Goal: Information Seeking & Learning: Check status

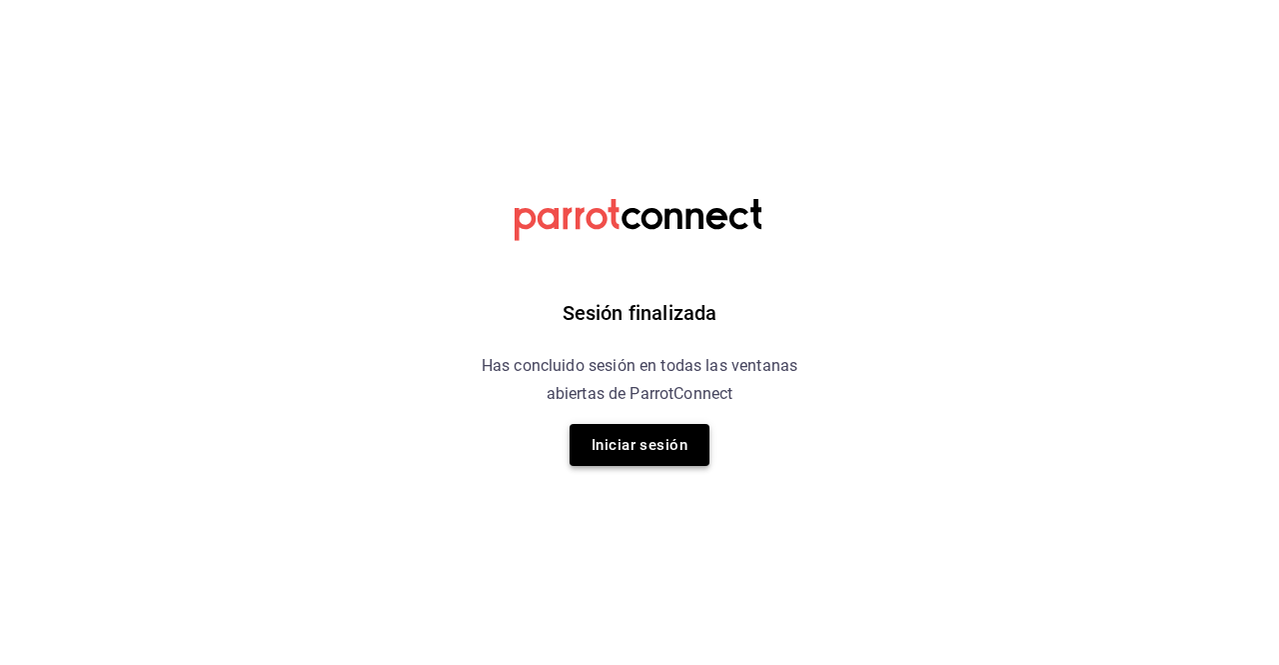
click at [652, 439] on button "Iniciar sesión" at bounding box center [640, 445] width 140 height 42
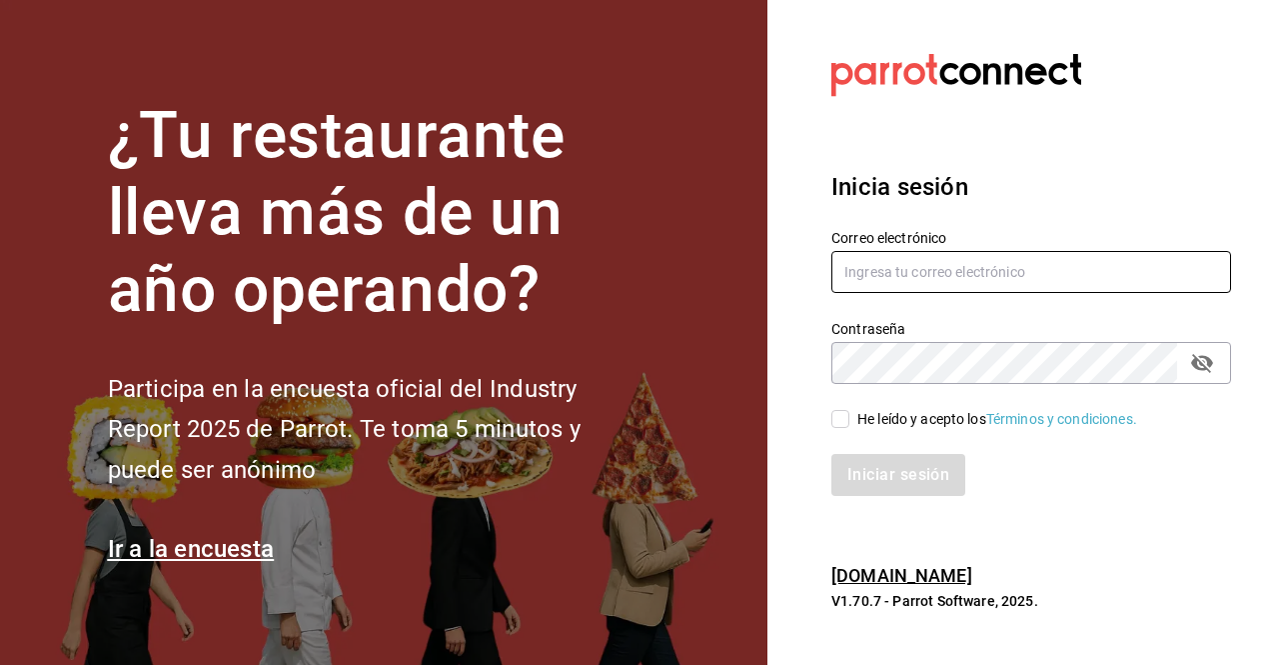
type input "[PERSON_NAME][EMAIL_ADDRESS][DOMAIN_NAME]"
click at [834, 415] on input "He leído y acepto los Términos y condiciones." at bounding box center [841, 419] width 18 height 18
checkbox input "true"
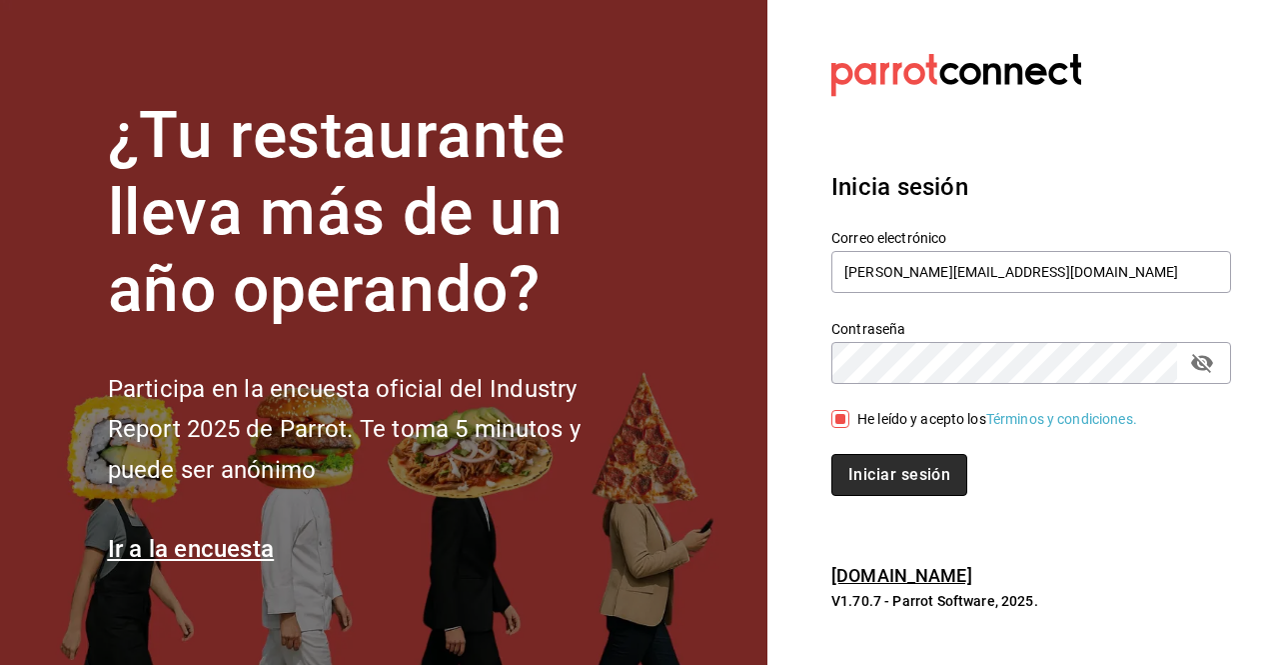
click at [877, 491] on button "Iniciar sesión" at bounding box center [900, 475] width 136 height 42
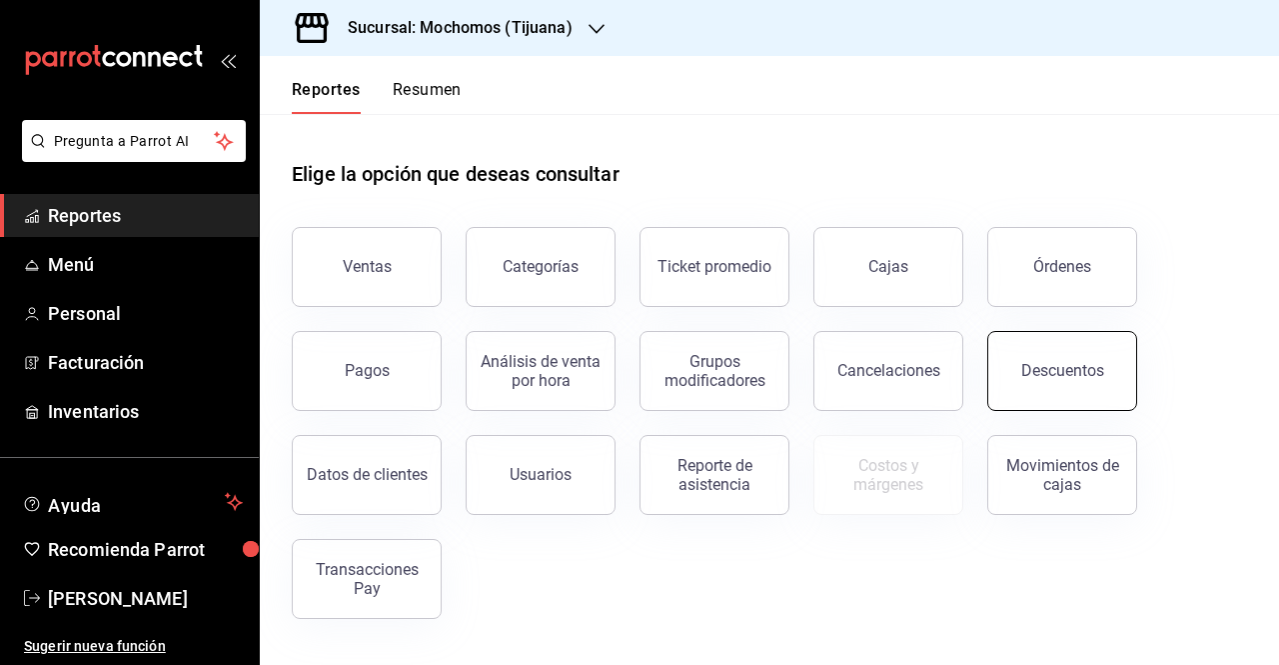
click at [1029, 367] on div "Descuentos" at bounding box center [1062, 370] width 83 height 19
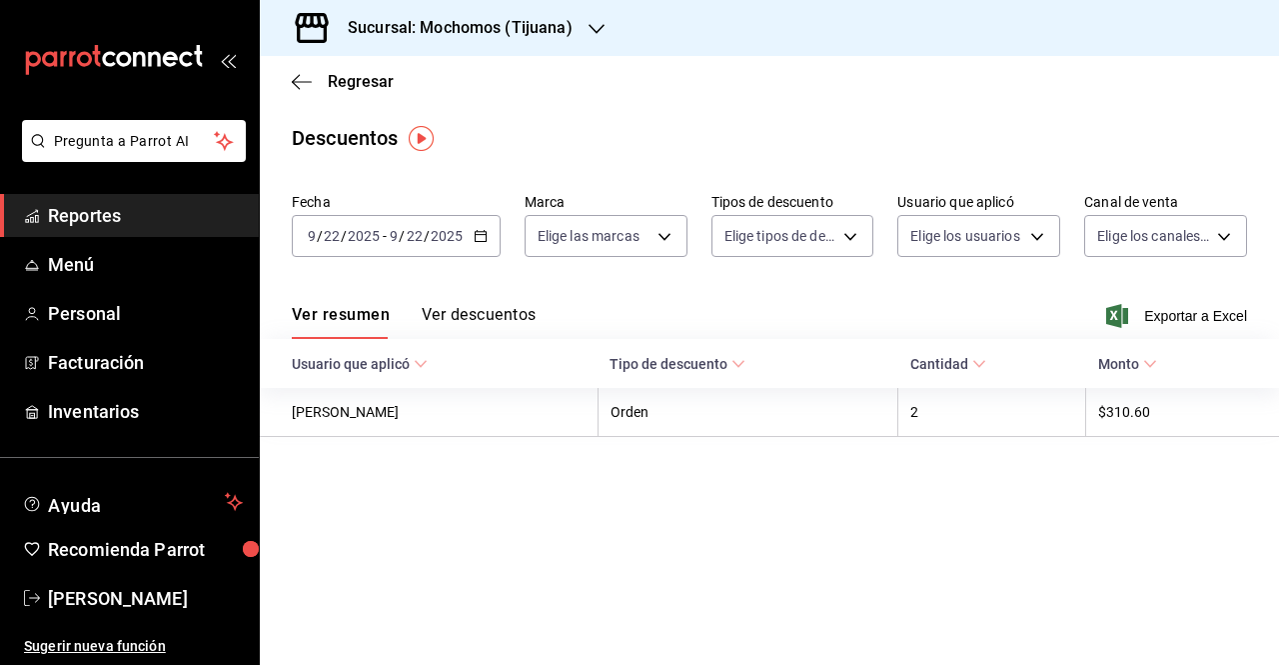
click at [479, 241] on icon "button" at bounding box center [481, 236] width 14 height 14
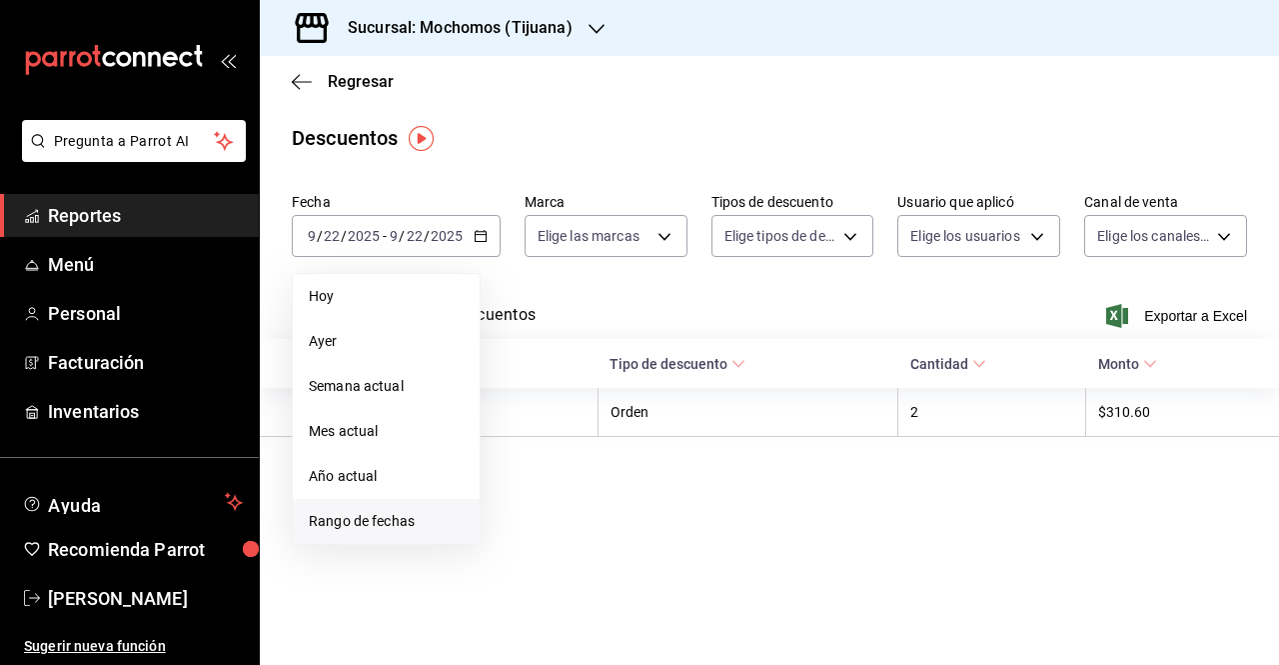
click at [351, 527] on span "Rango de fechas" at bounding box center [386, 521] width 155 height 21
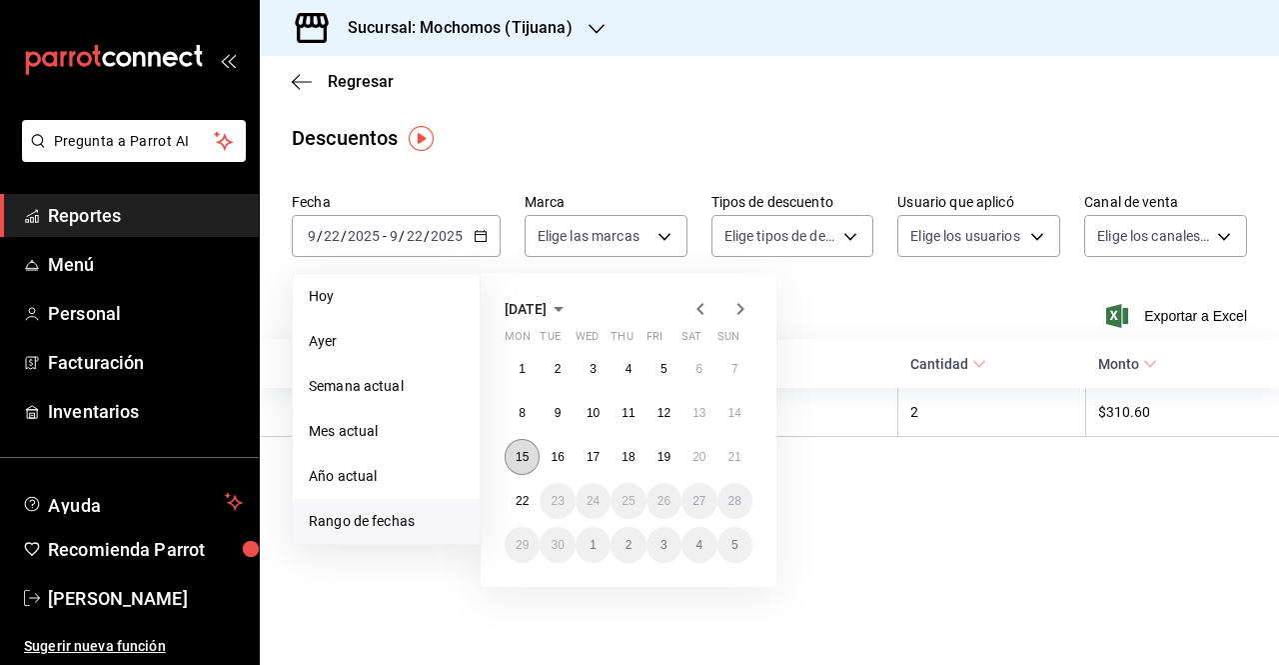
click at [521, 455] on abbr "15" at bounding box center [522, 457] width 13 height 14
click at [736, 461] on abbr "21" at bounding box center [735, 457] width 13 height 14
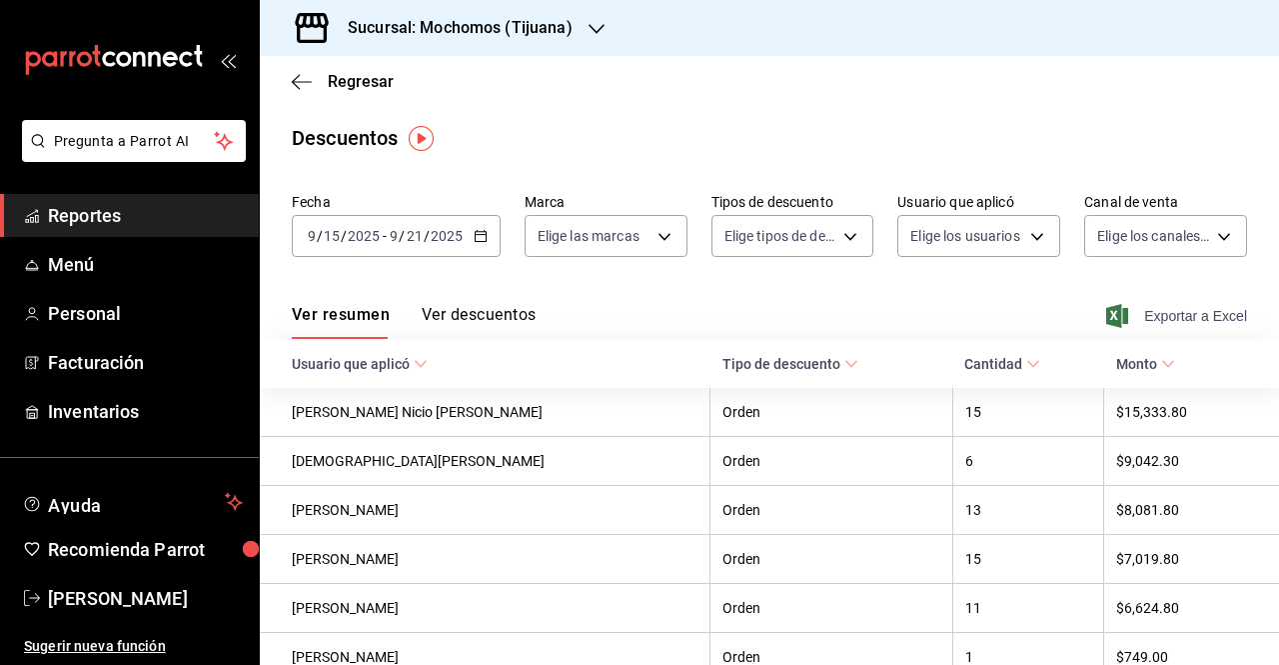
click at [1161, 315] on span "Exportar a Excel" at bounding box center [1178, 316] width 137 height 24
click at [589, 22] on icon "button" at bounding box center [597, 29] width 16 height 16
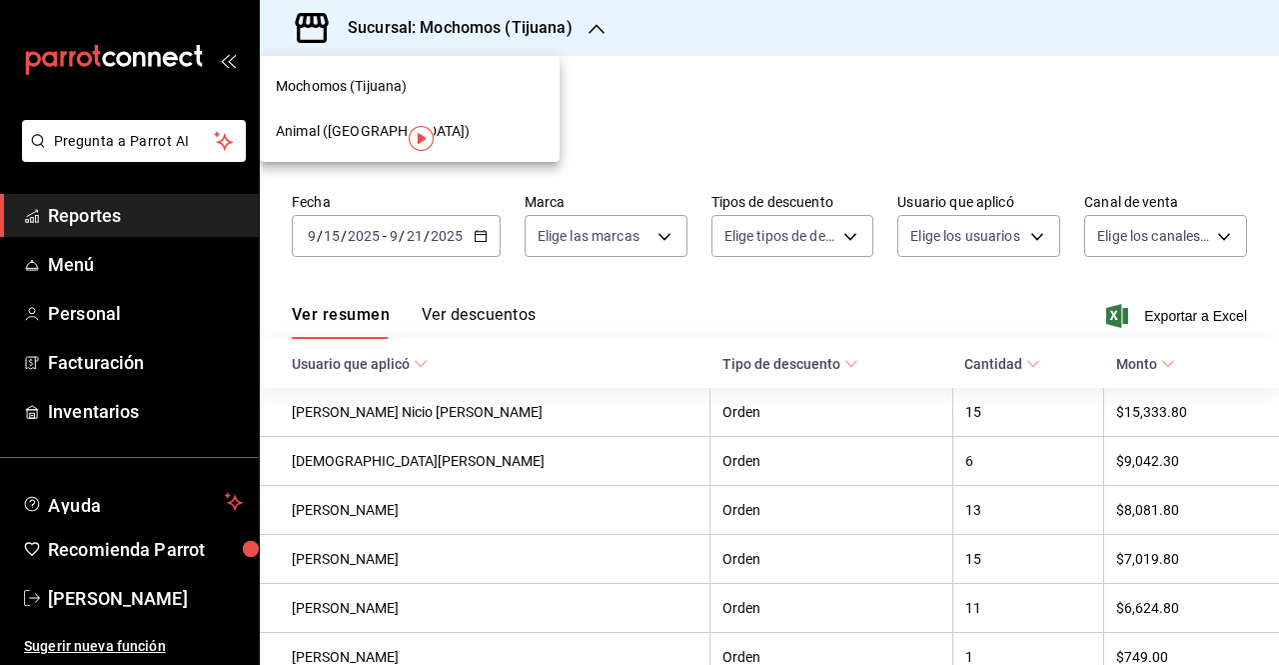
click at [304, 140] on span "Animal (Tijuana)" at bounding box center [373, 131] width 194 height 21
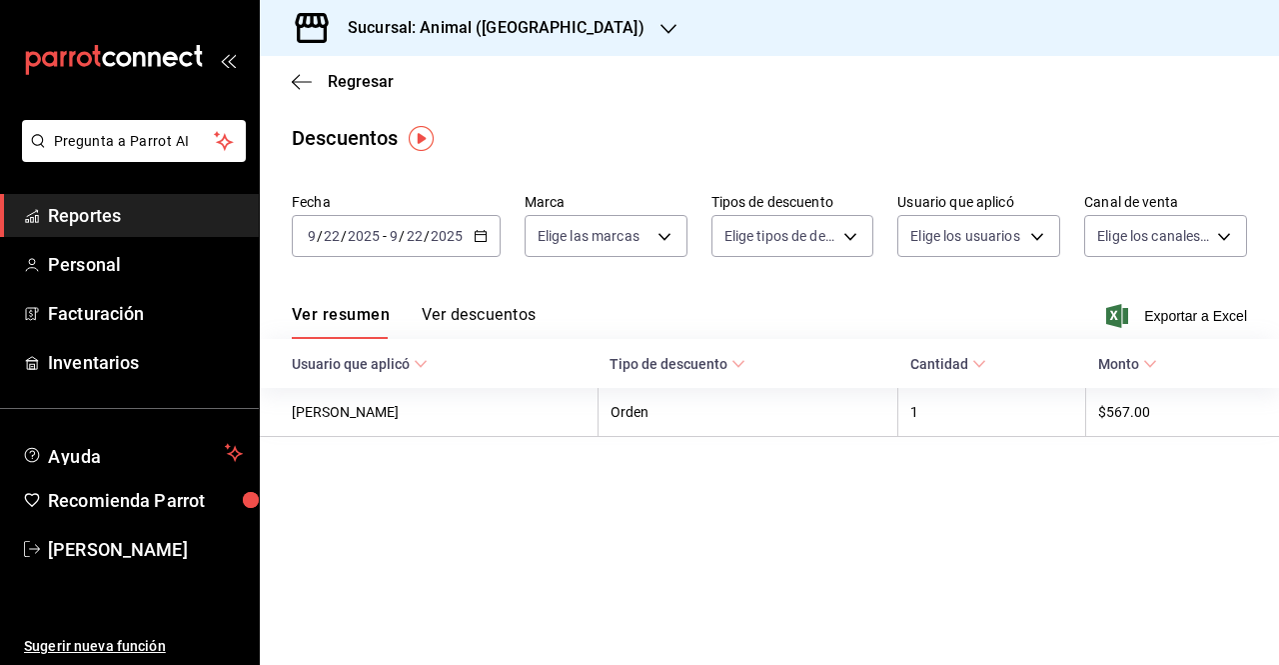
click at [475, 237] on icon "button" at bounding box center [481, 236] width 14 height 14
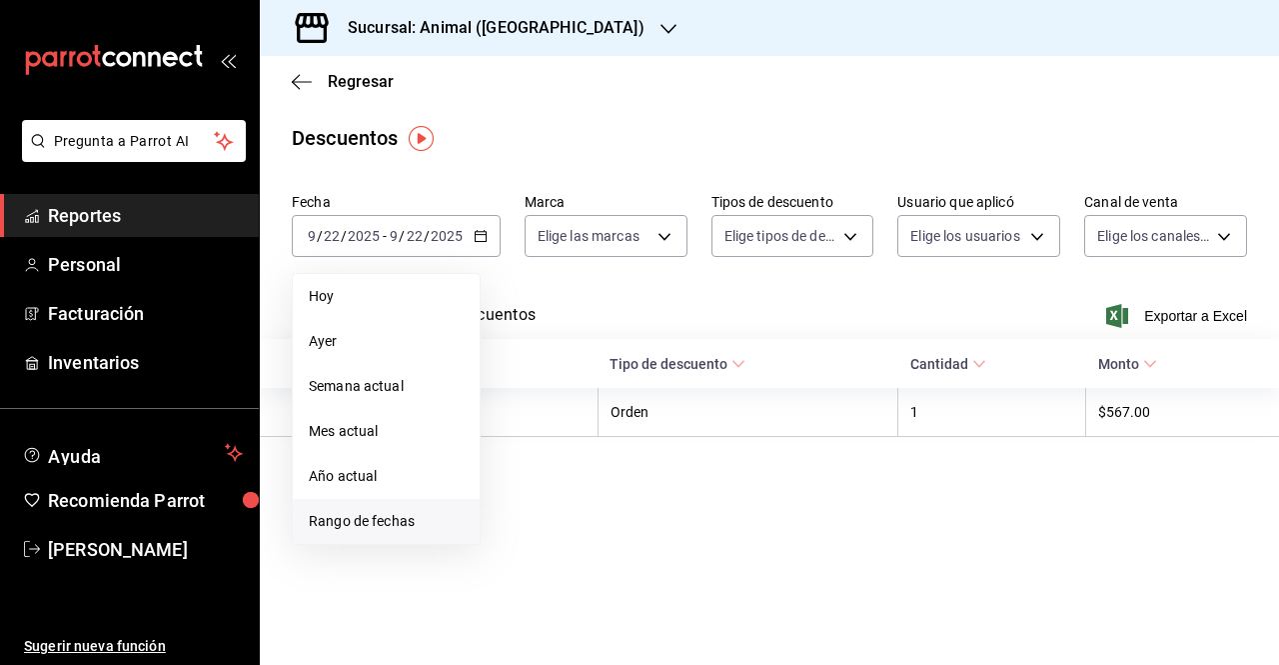
click at [376, 531] on span "Rango de fechas" at bounding box center [386, 521] width 155 height 21
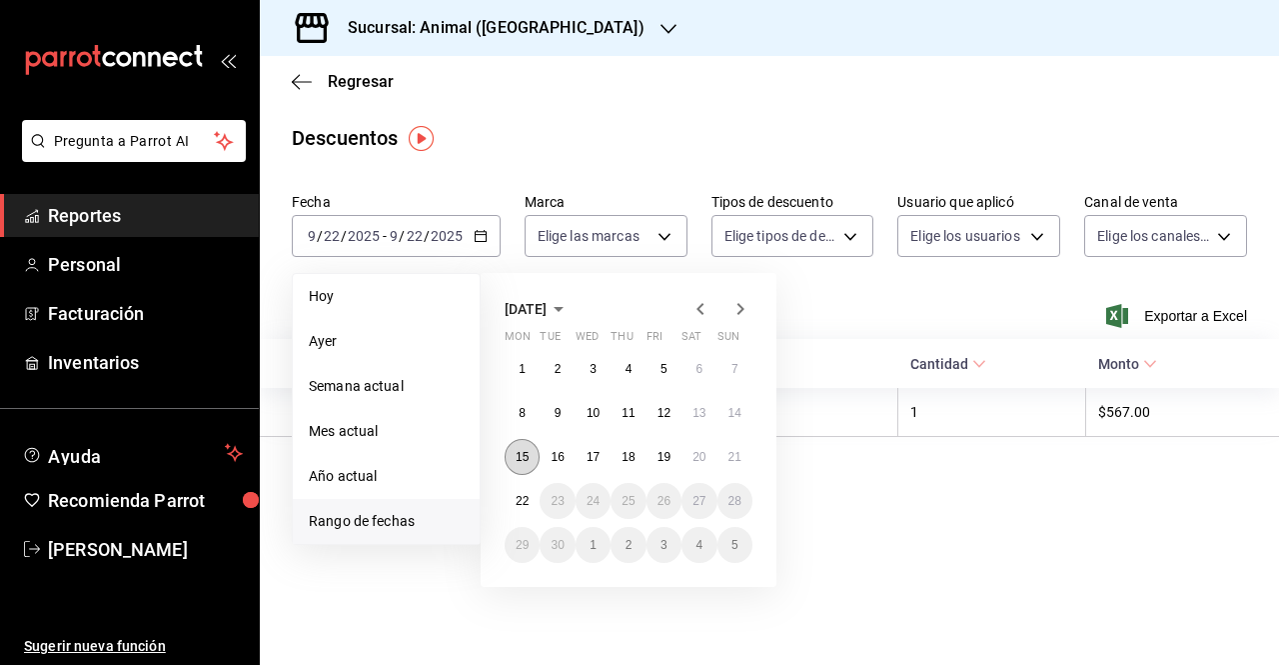
click at [520, 461] on abbr "15" at bounding box center [522, 457] width 13 height 14
click at [726, 463] on button "21" at bounding box center [735, 457] width 35 height 36
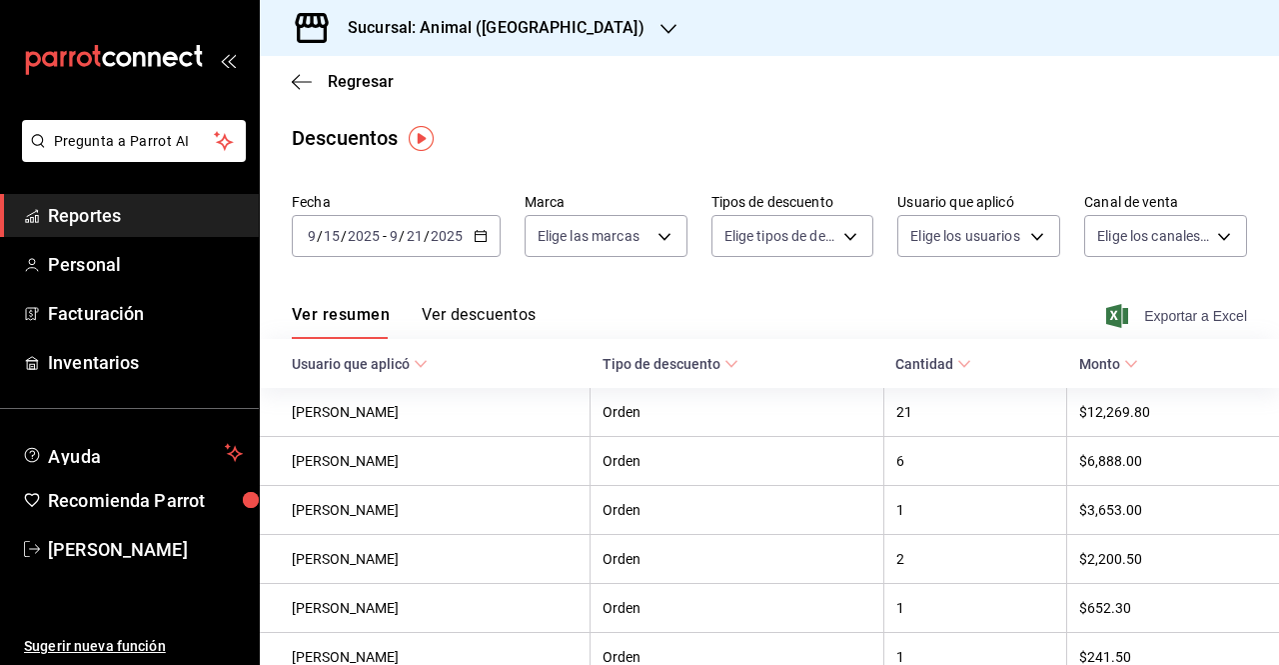
click at [1147, 304] on span "Exportar a Excel" at bounding box center [1178, 316] width 137 height 24
click at [120, 212] on span "Reportes" at bounding box center [145, 215] width 195 height 27
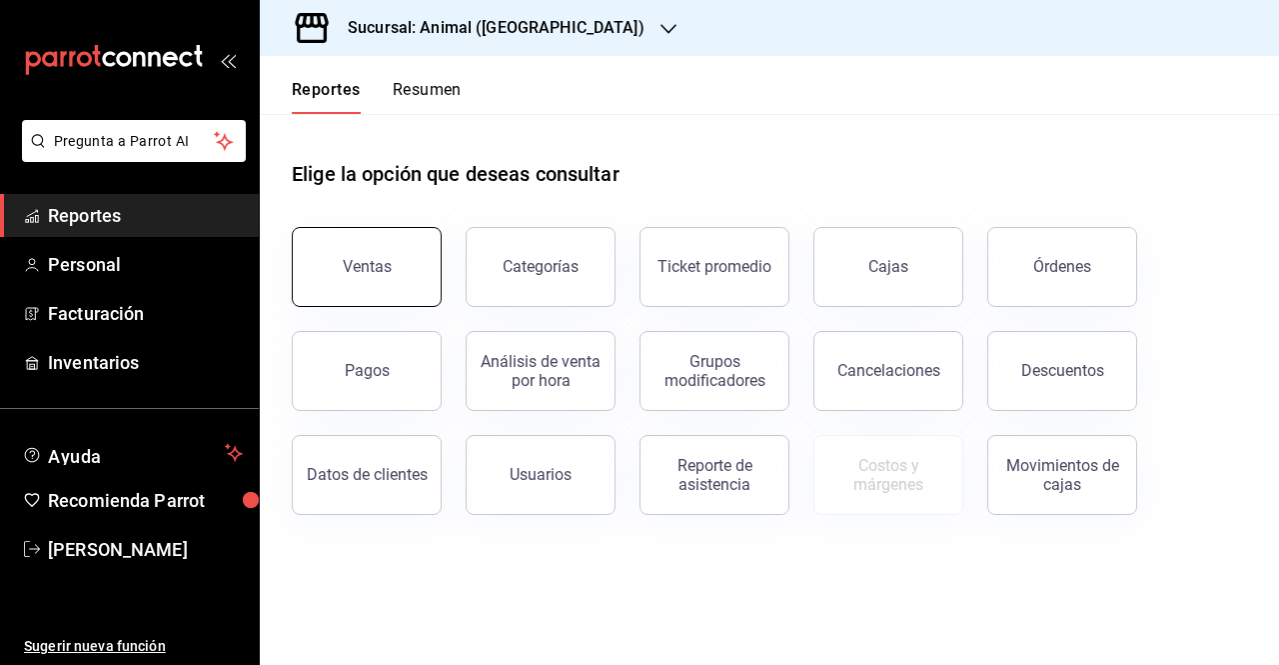
click at [396, 249] on button "Ventas" at bounding box center [367, 267] width 150 height 80
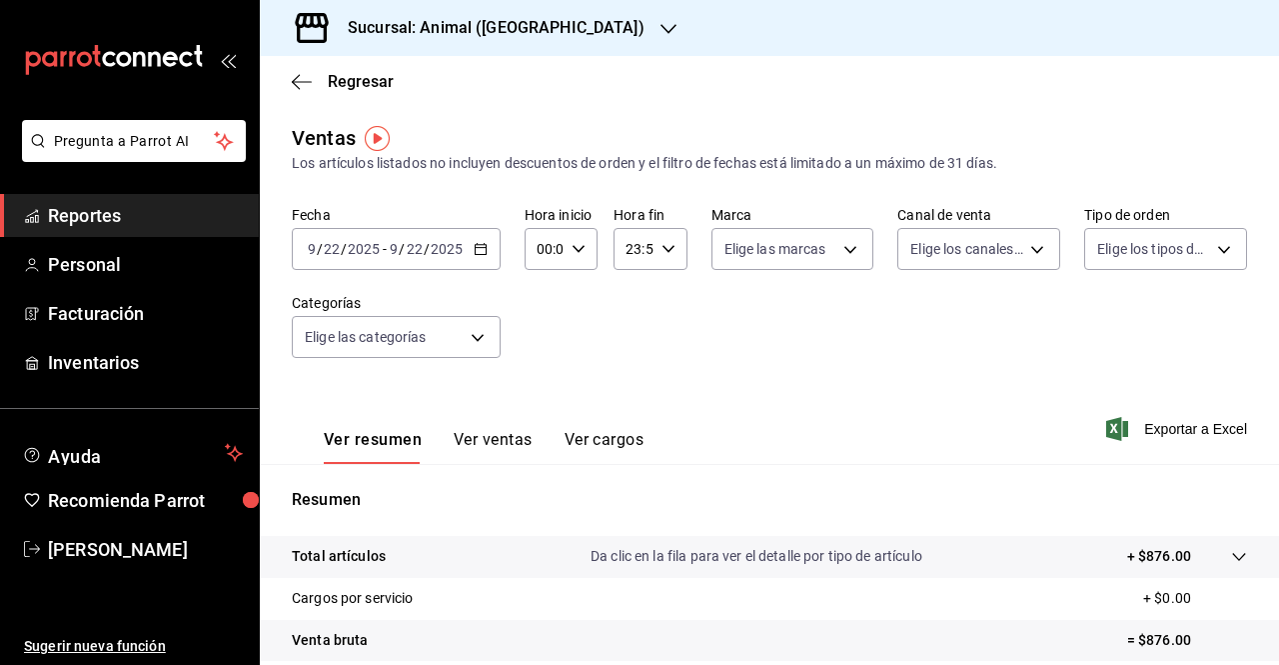
click at [480, 246] on icon "button" at bounding box center [481, 249] width 14 height 14
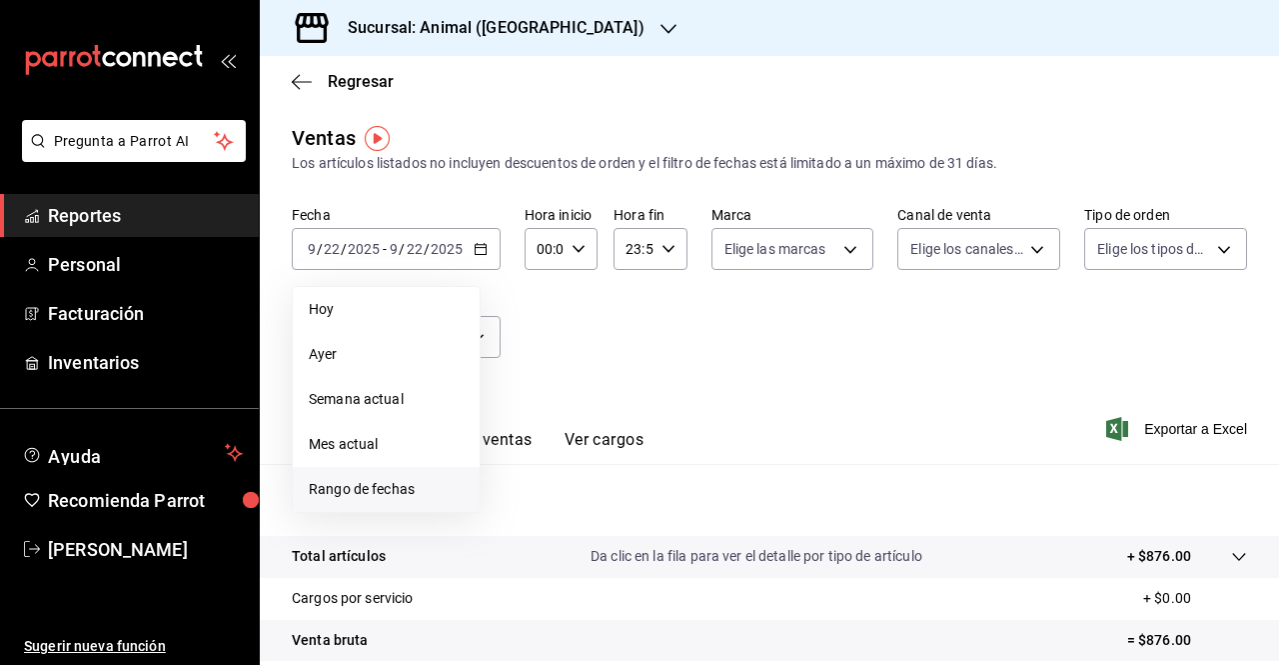
click at [360, 501] on li "Rango de fechas" at bounding box center [386, 489] width 187 height 45
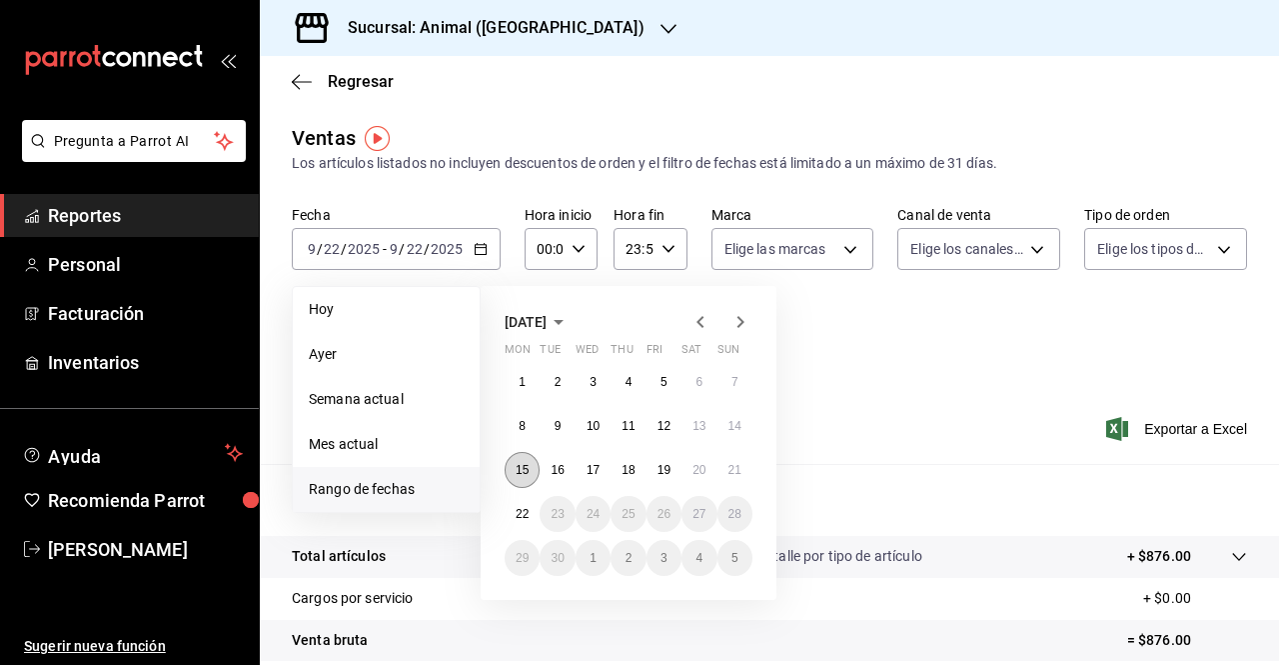
click at [523, 472] on abbr "15" at bounding box center [522, 470] width 13 height 14
click at [526, 512] on abbr "22" at bounding box center [522, 514] width 13 height 14
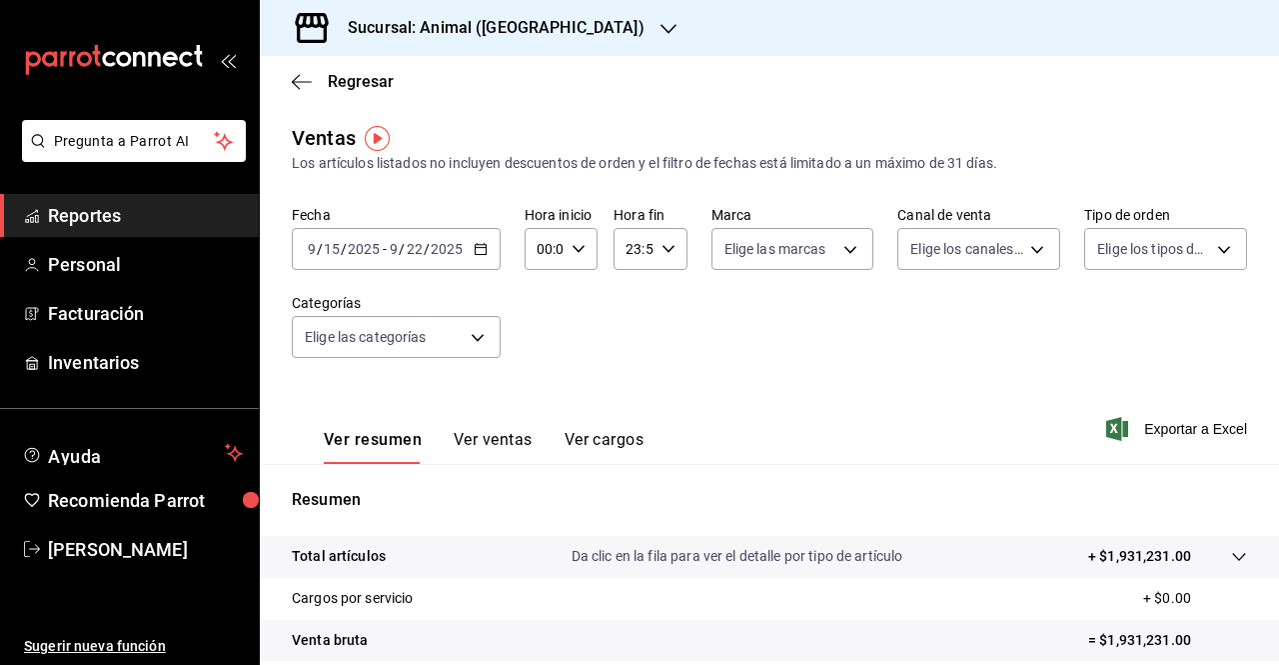
click at [580, 249] on icon "button" at bounding box center [579, 249] width 14 height 14
click at [539, 389] on span "05" at bounding box center [541, 389] width 4 height 16
type input "05:00"
click at [662, 247] on div at bounding box center [639, 332] width 1279 height 665
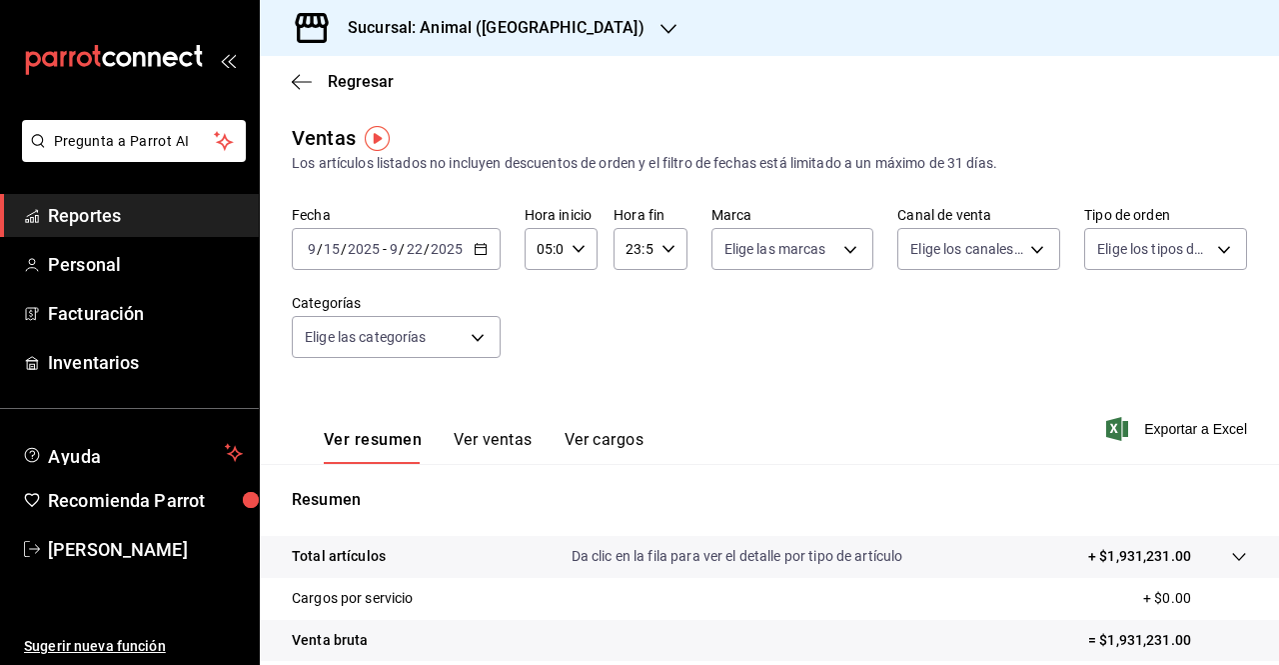
click at [662, 247] on icon "button" at bounding box center [669, 249] width 14 height 14
click at [618, 370] on button "22" at bounding box center [629, 364] width 28 height 40
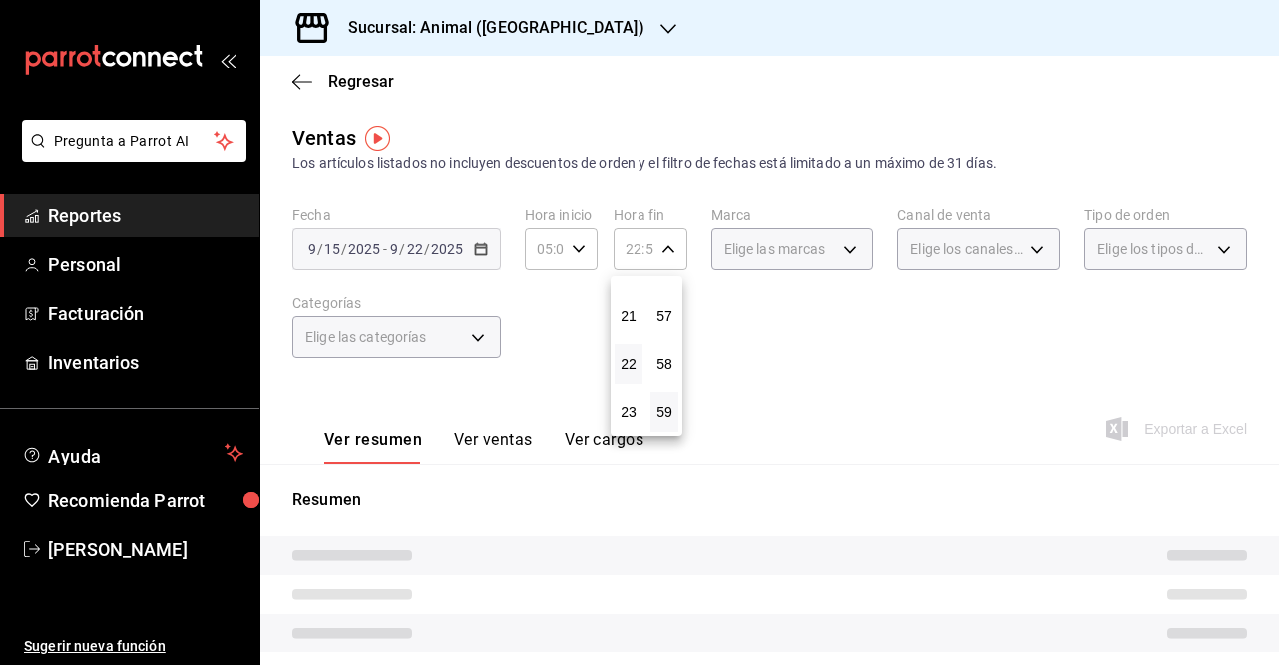
click at [618, 370] on button "22" at bounding box center [629, 364] width 28 height 40
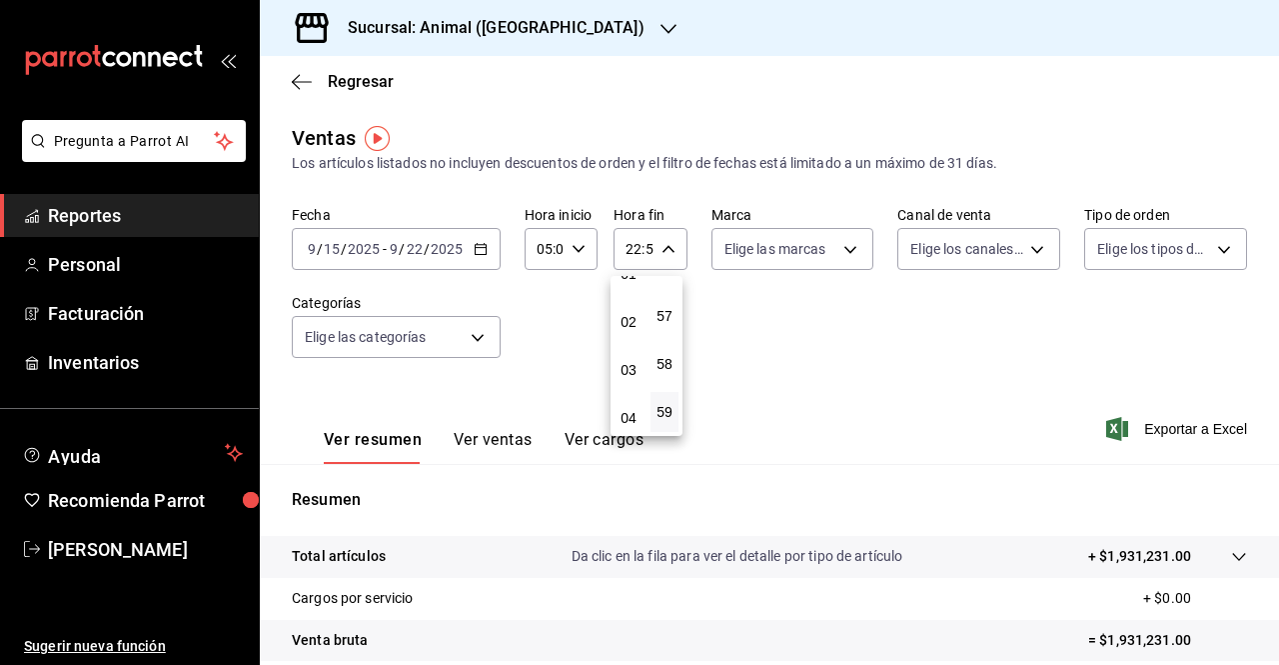
scroll to position [73, 0]
click at [627, 372] on span "03" at bounding box center [629, 371] width 4 height 16
type input "03:59"
click at [551, 329] on div at bounding box center [639, 332] width 1279 height 665
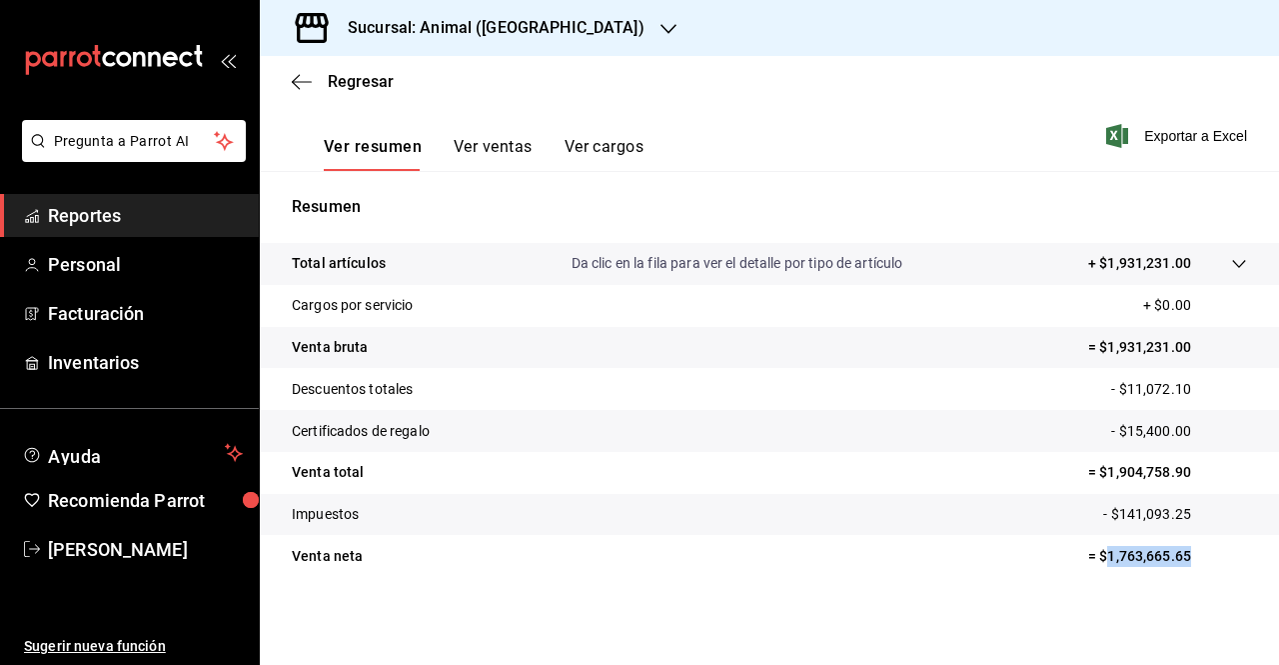
drag, startPoint x: 1183, startPoint y: 559, endPoint x: 1090, endPoint y: 559, distance: 93.0
click at [1090, 559] on p "= $1,763,665.65" at bounding box center [1167, 556] width 159 height 21
copy p "1,763,665.65"
click at [661, 27] on icon "button" at bounding box center [669, 29] width 16 height 16
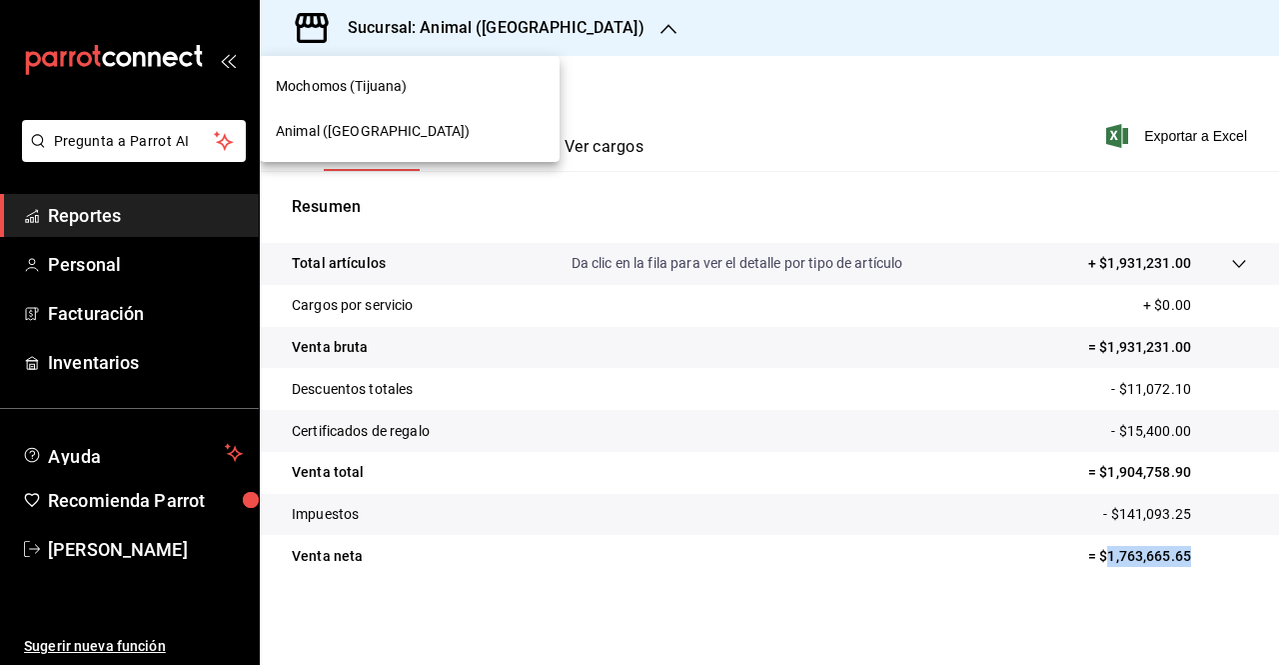
click at [318, 88] on span "Mochomos (Tijuana)" at bounding box center [341, 86] width 131 height 21
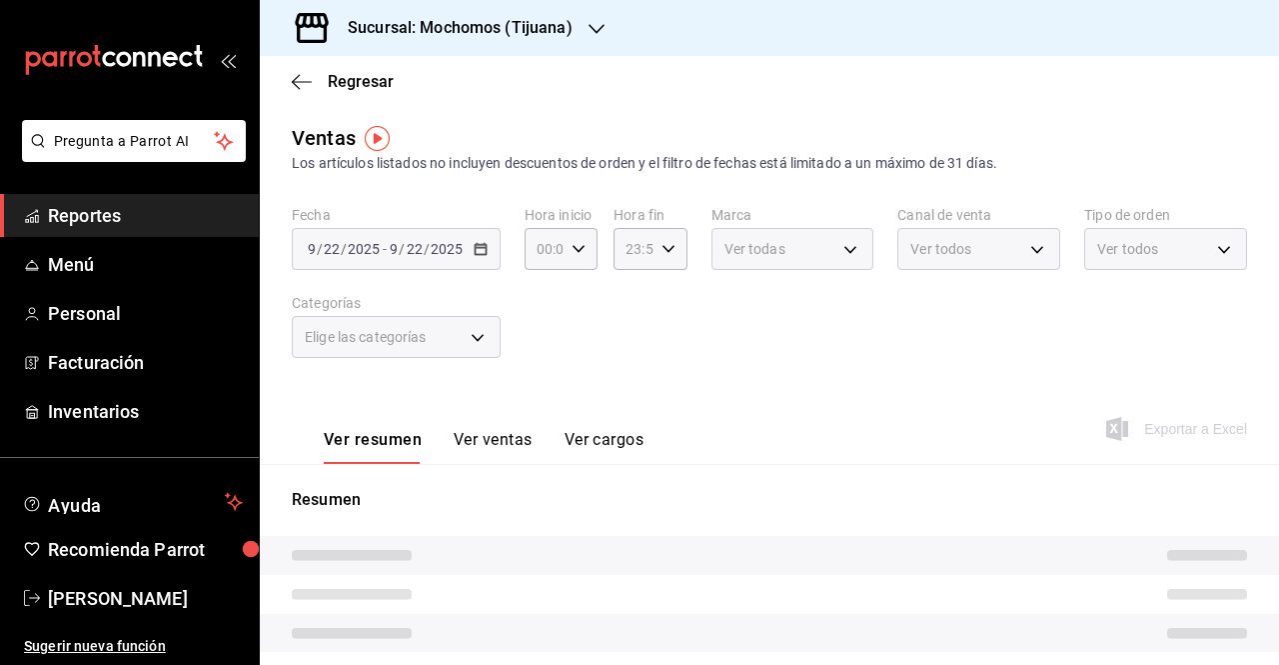
scroll to position [308, 0]
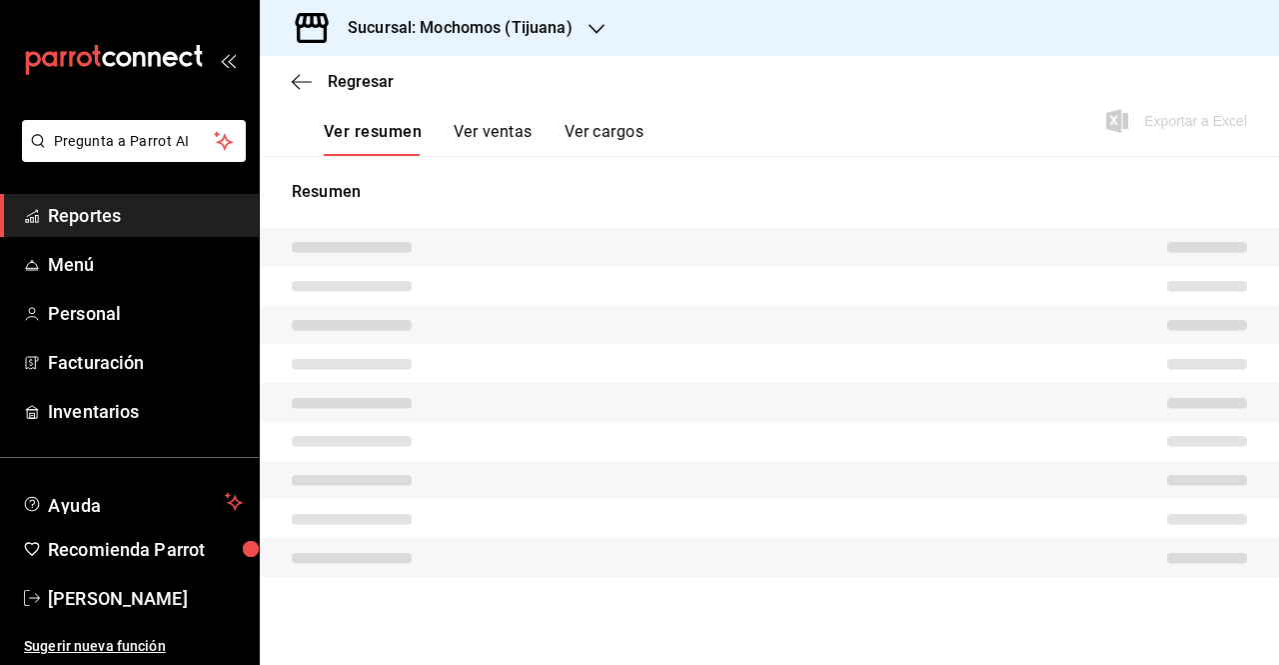
type input "05:00"
type input "03:59"
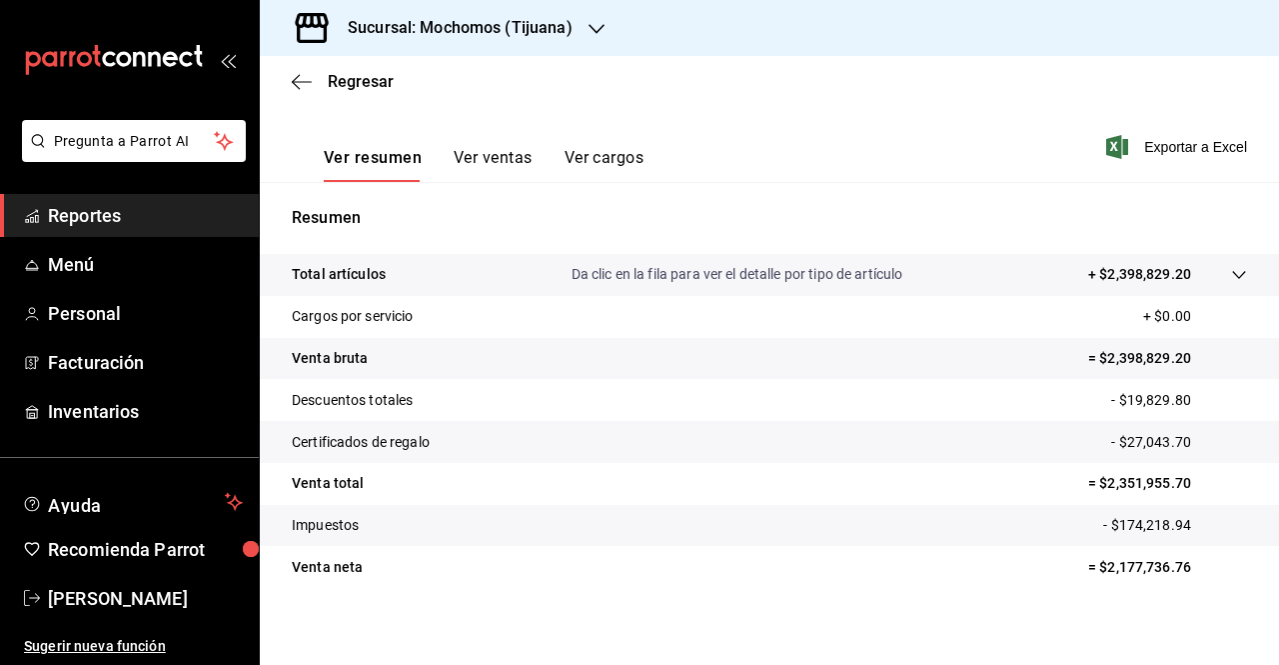
scroll to position [293, 0]
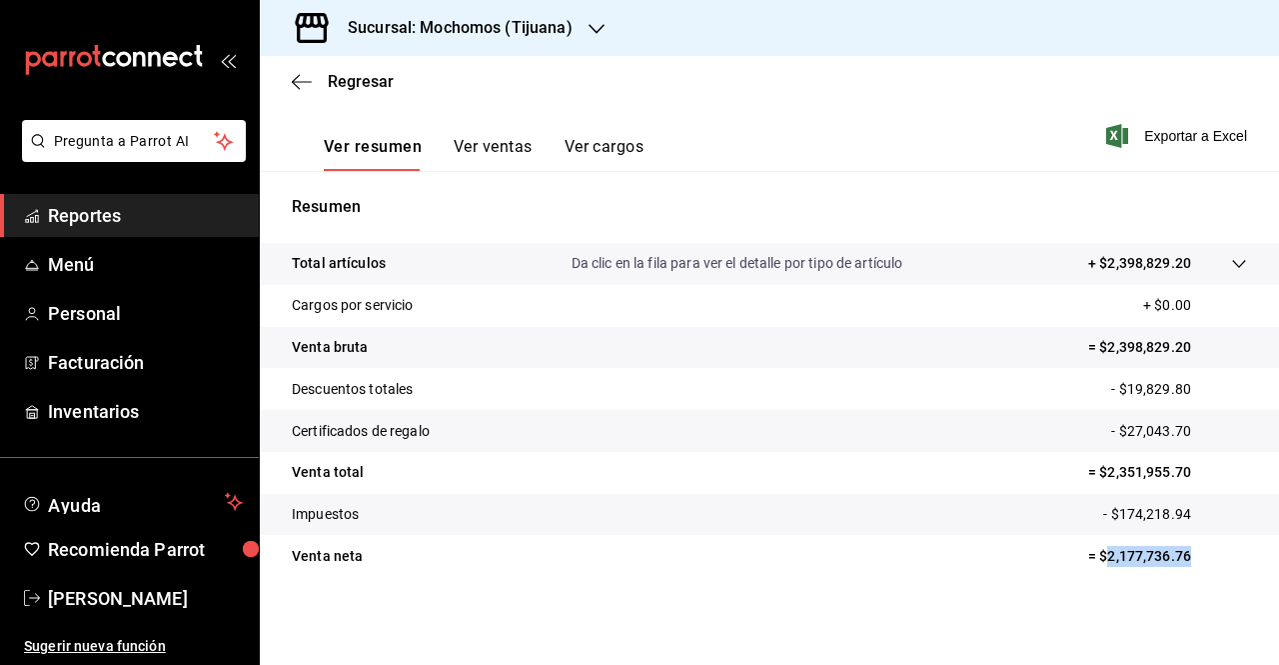
drag, startPoint x: 1181, startPoint y: 559, endPoint x: 1091, endPoint y: 558, distance: 90.0
click at [1091, 558] on p "= $2,177,736.76" at bounding box center [1167, 556] width 159 height 21
copy p "2,177,736.76"
